Goal: Navigation & Orientation: Understand site structure

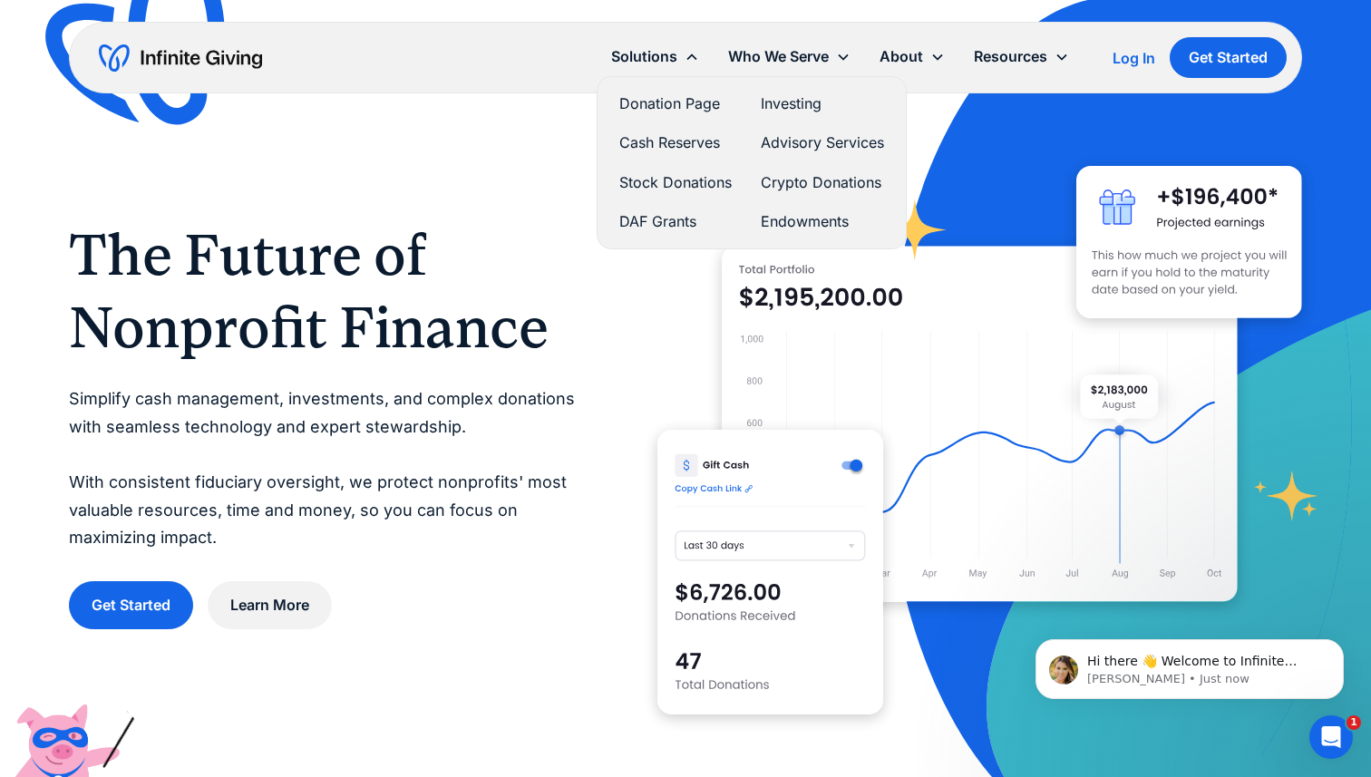
click at [672, 103] on link "Donation Page" at bounding box center [675, 104] width 112 height 24
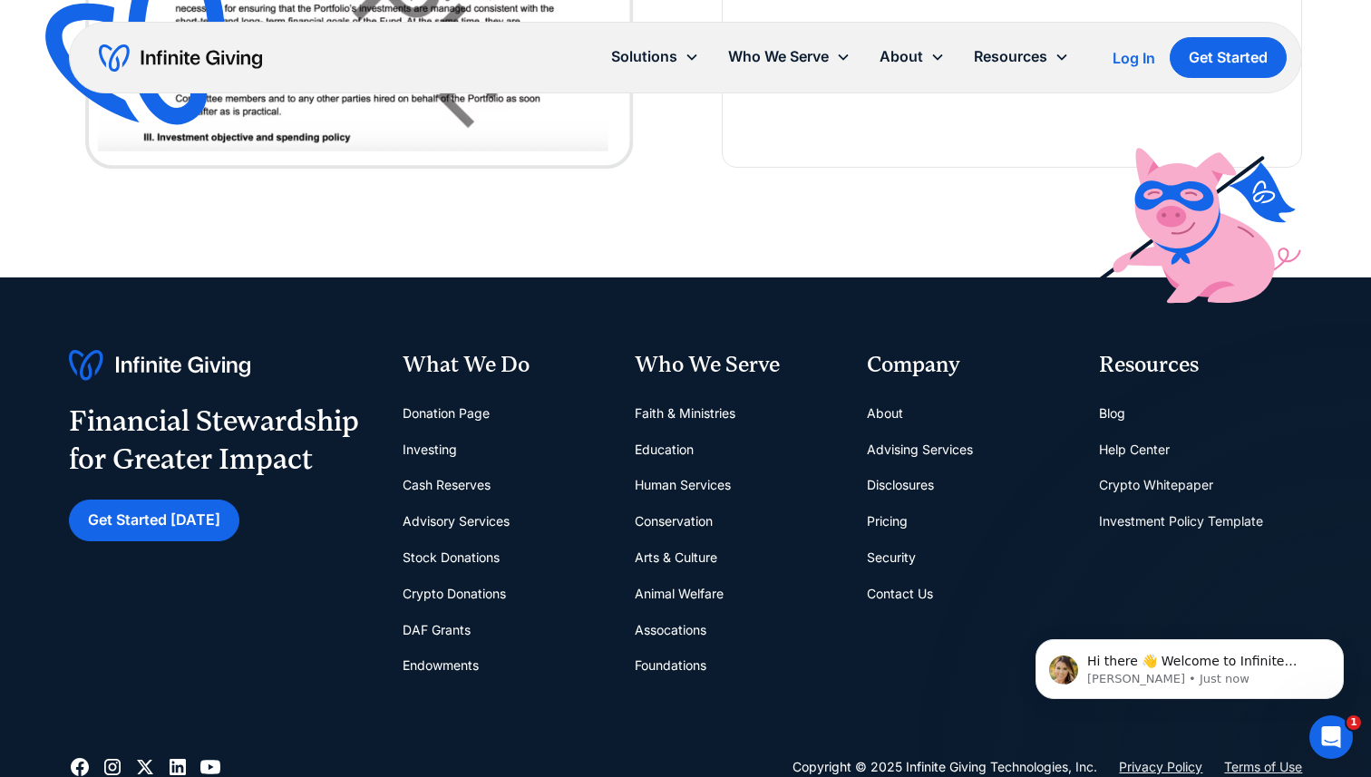
scroll to position [3825, 0]
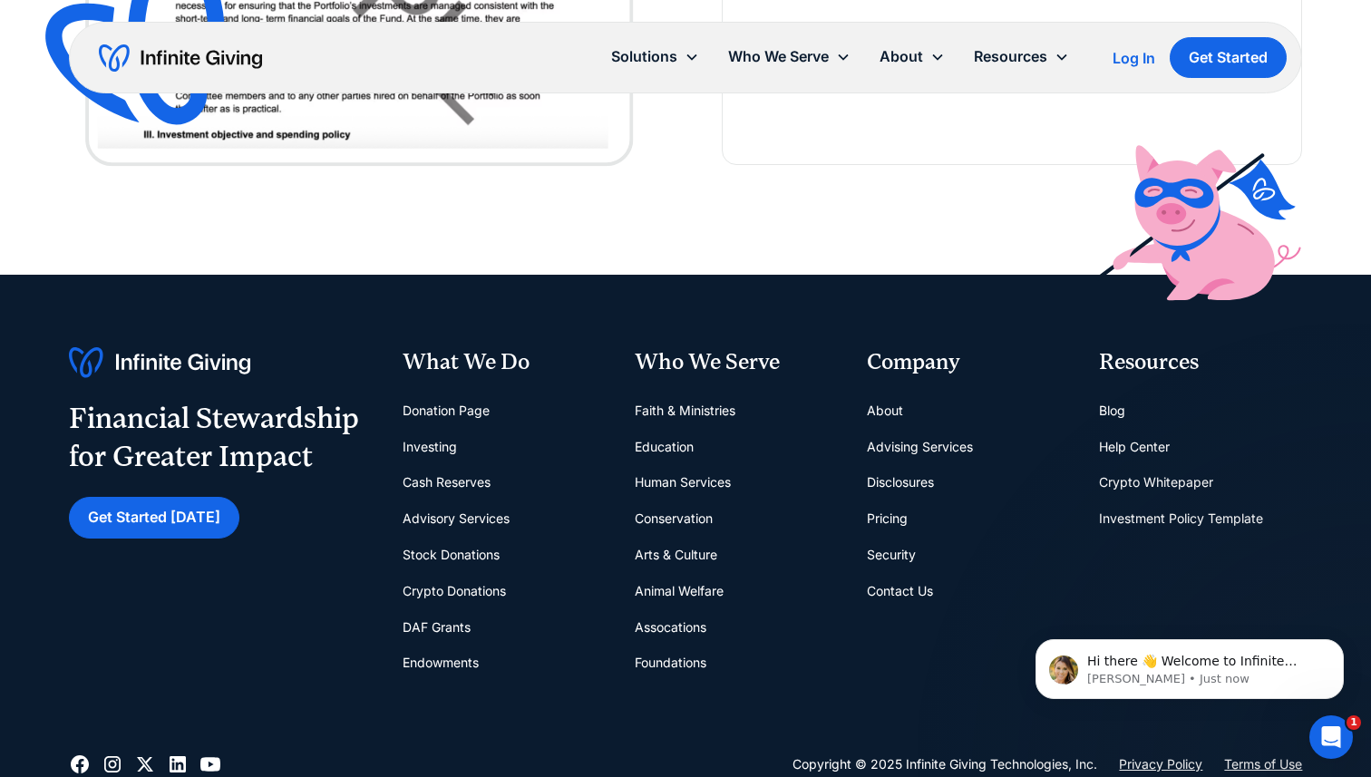
click at [896, 514] on link "Pricing" at bounding box center [887, 518] width 41 height 36
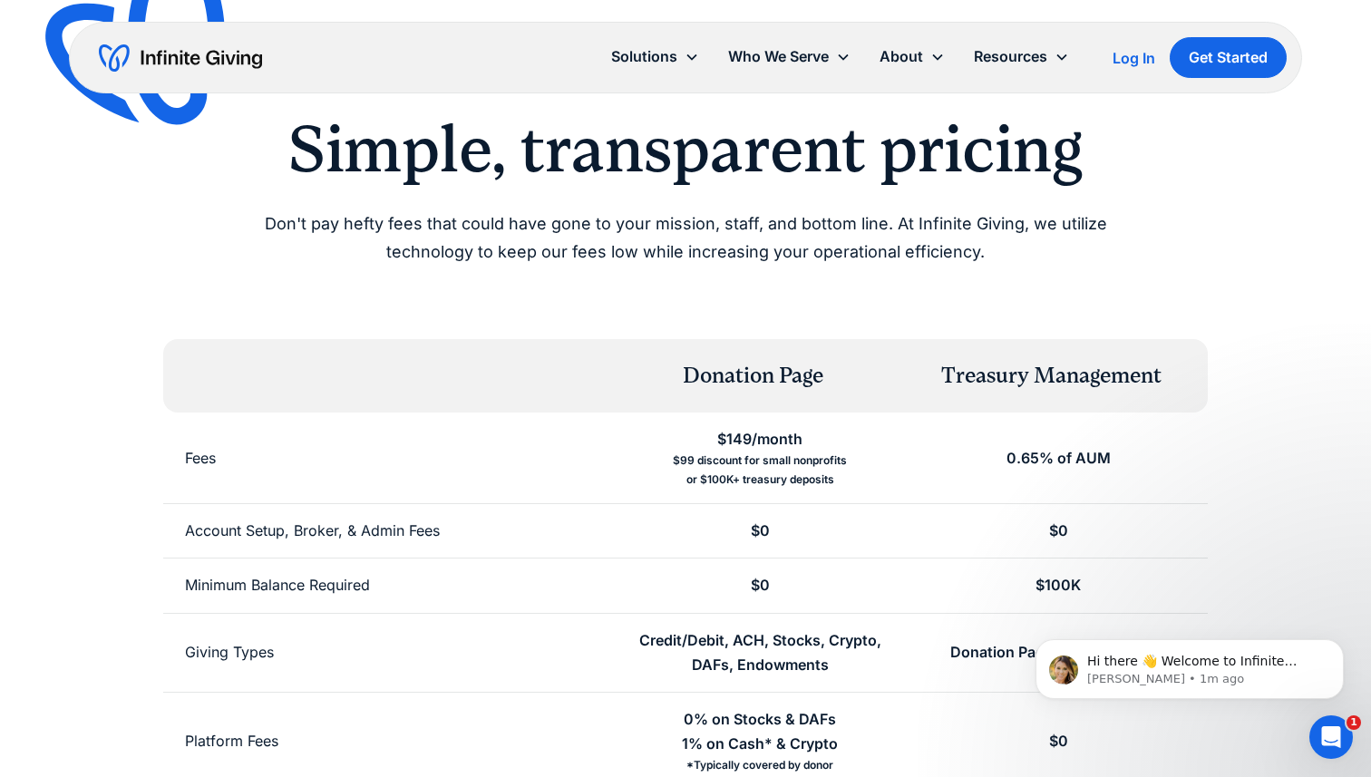
scroll to position [82, 0]
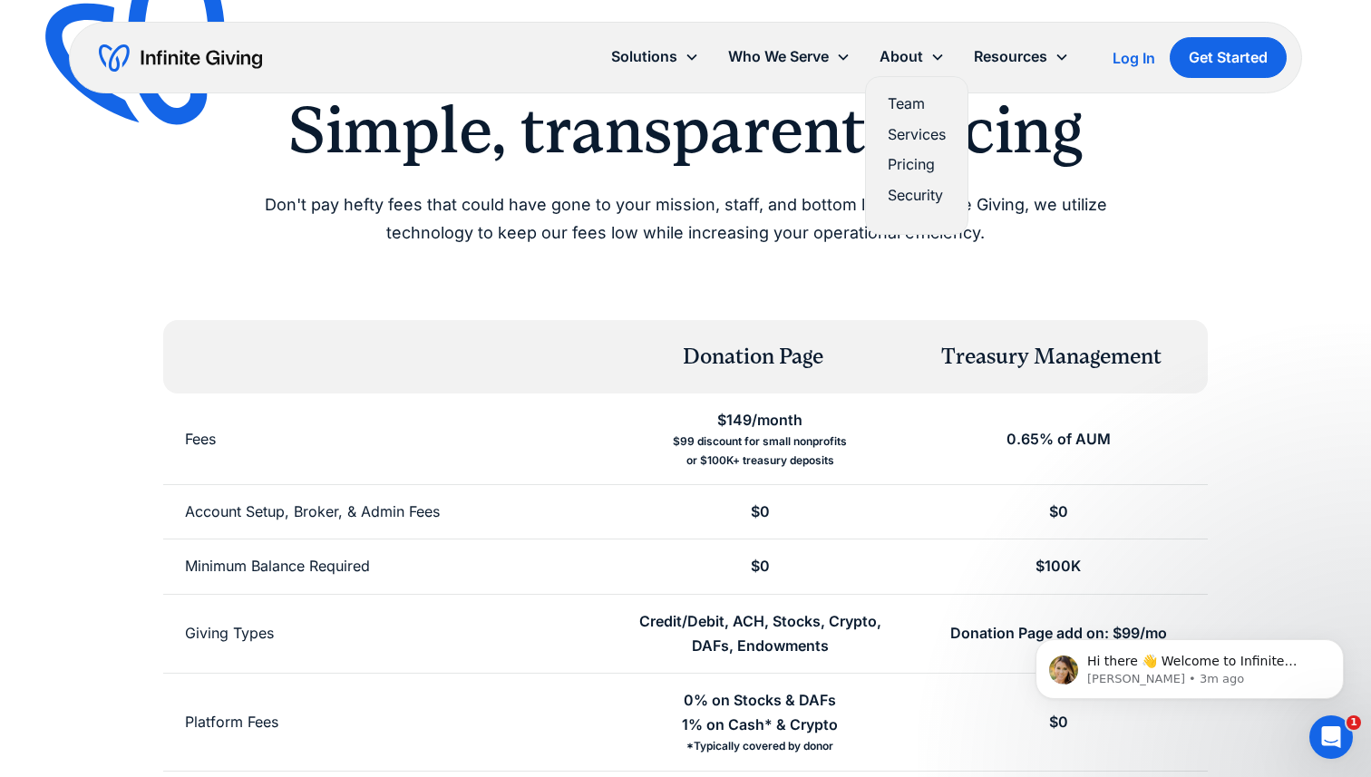
click at [910, 102] on link "Team" at bounding box center [916, 104] width 58 height 24
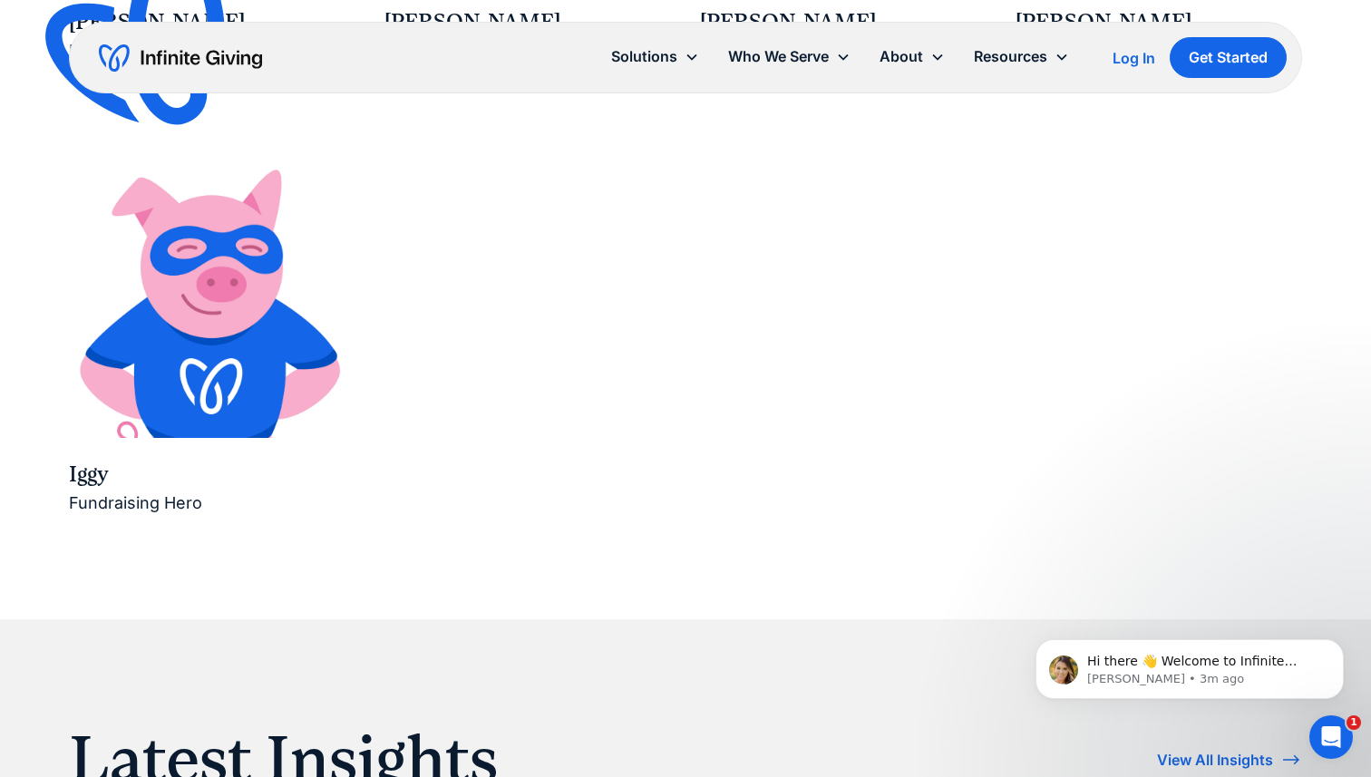
scroll to position [3220, 0]
